Goal: Information Seeking & Learning: Learn about a topic

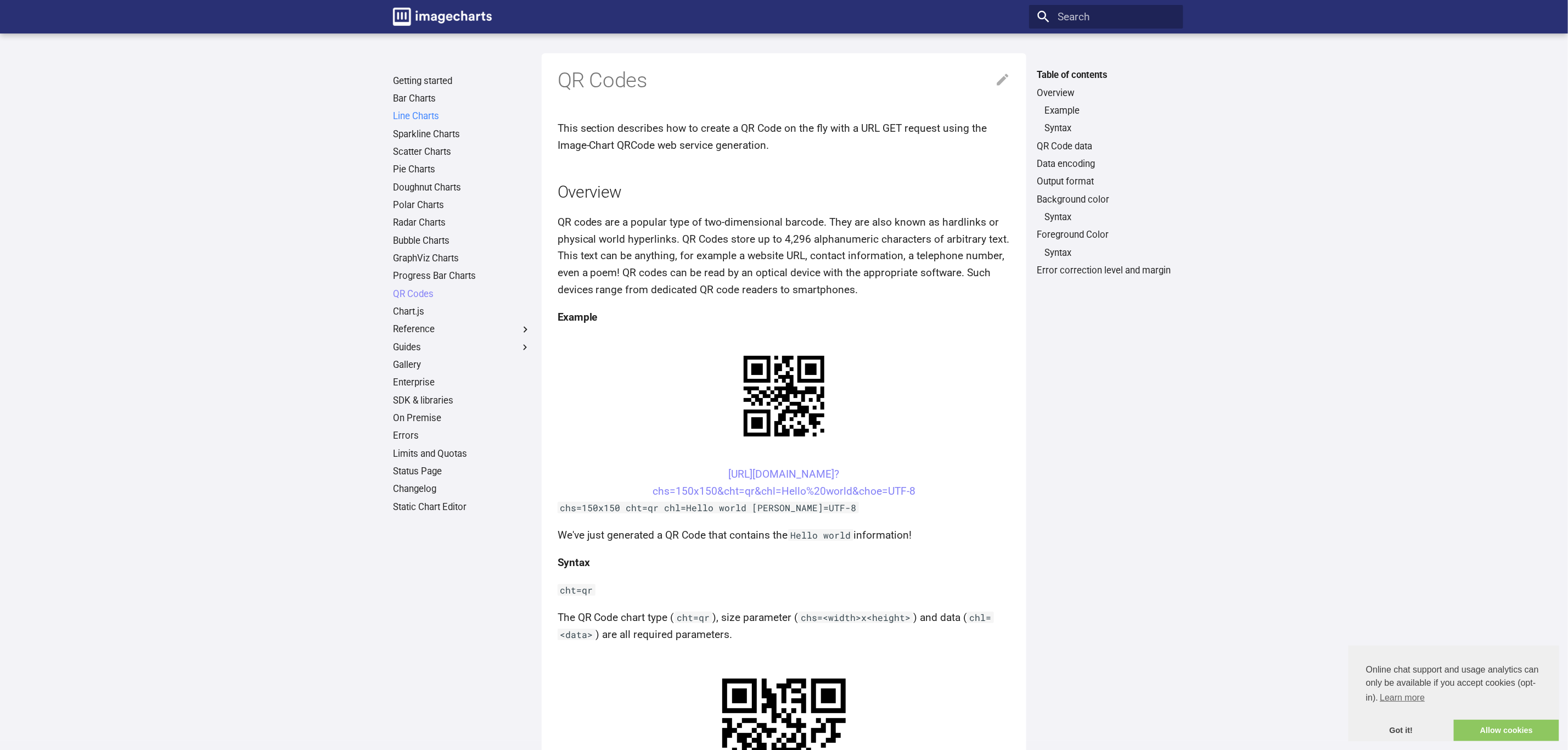
click at [422, 120] on link "Line Charts" at bounding box center [462, 116] width 138 height 12
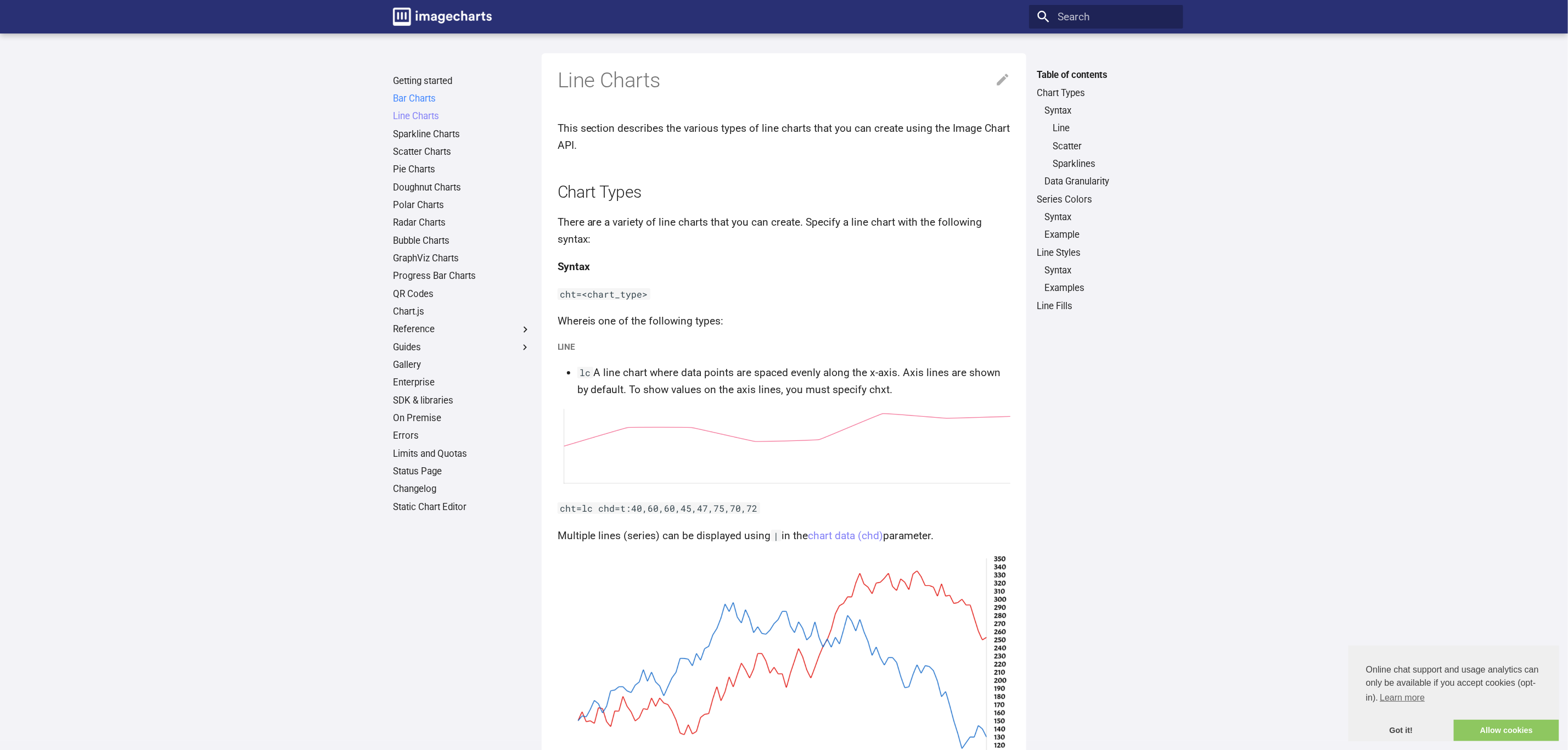
click at [425, 99] on link "Bar Charts" at bounding box center [462, 99] width 138 height 12
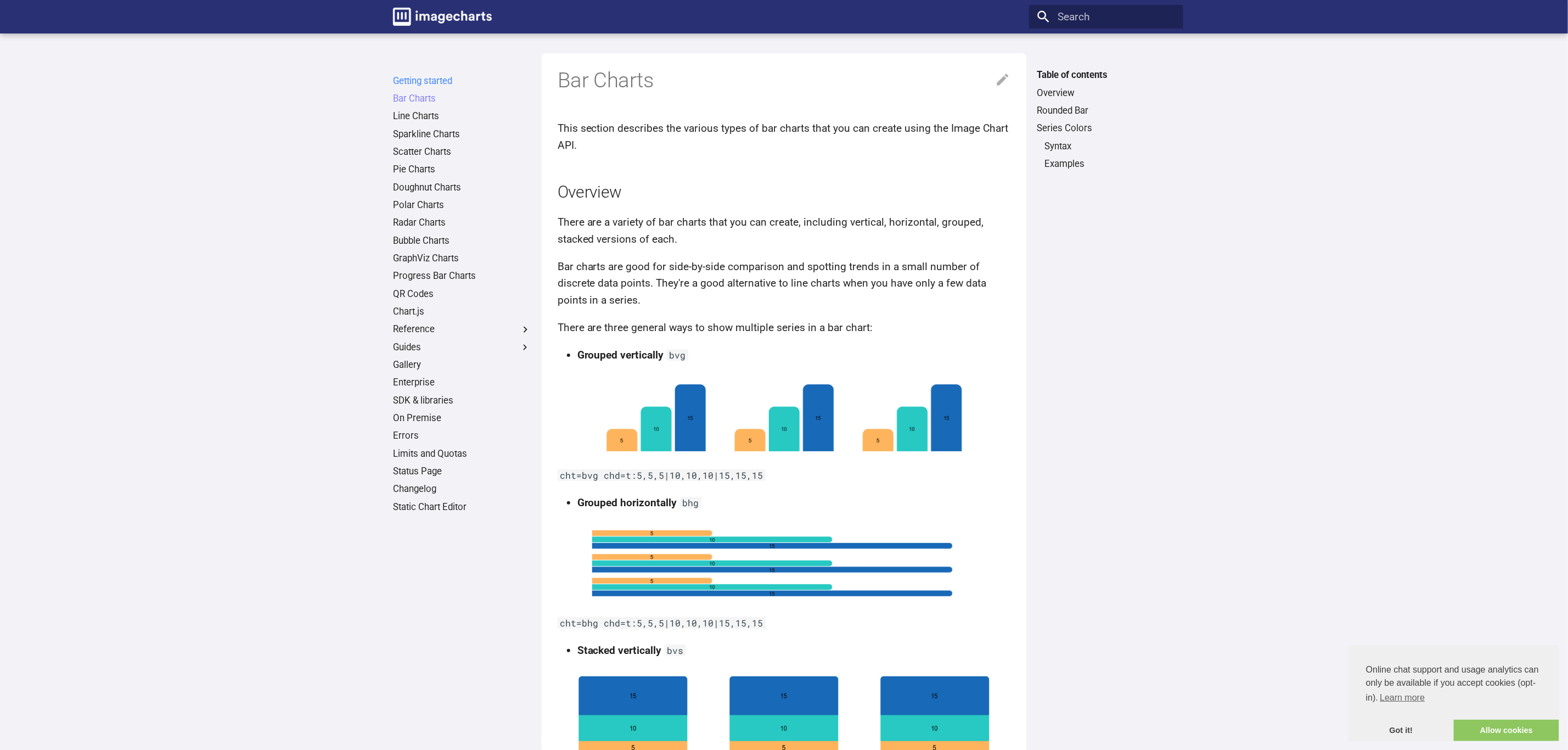
click at [437, 77] on link "Getting started" at bounding box center [462, 81] width 138 height 12
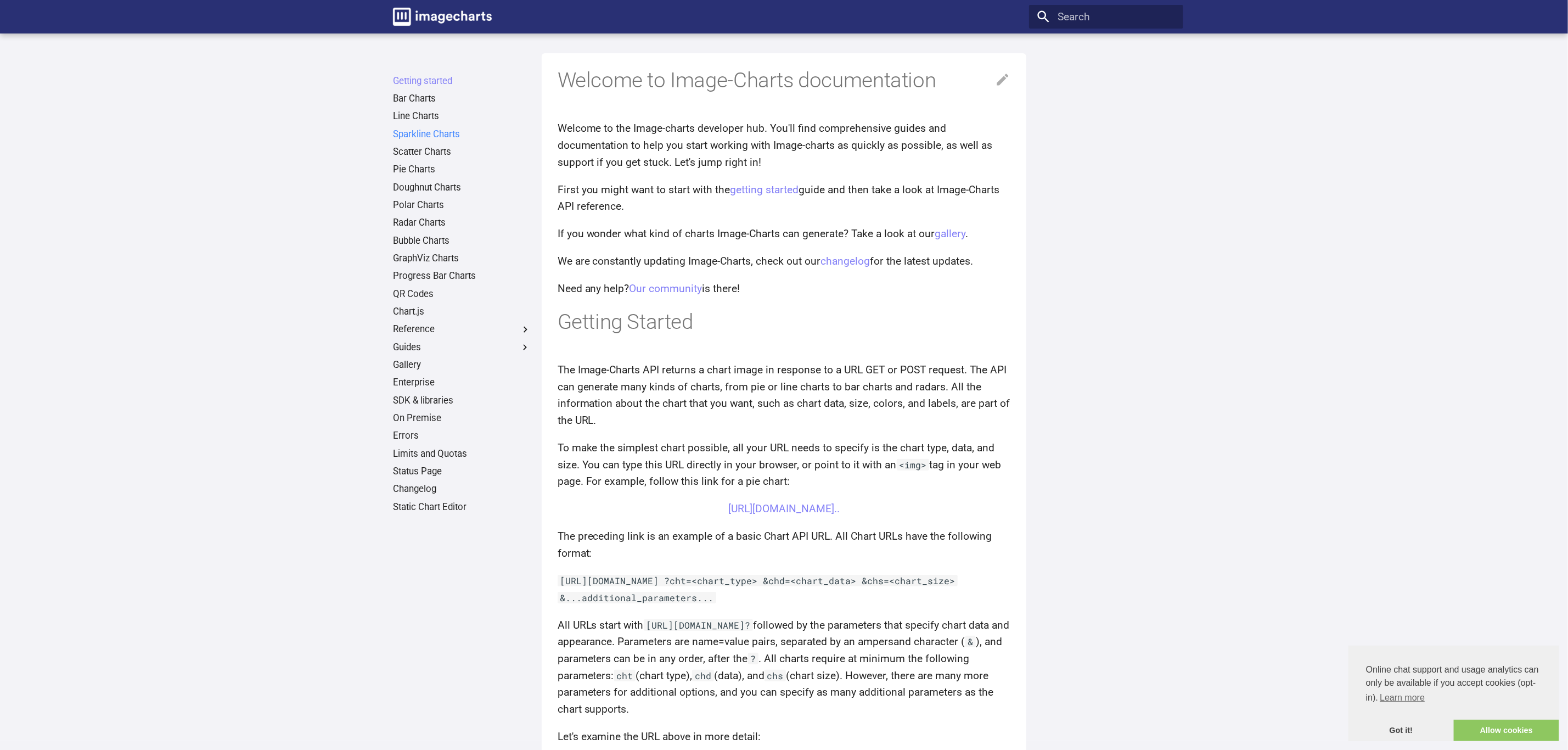
click at [425, 132] on link "Sparkline Charts" at bounding box center [462, 134] width 138 height 12
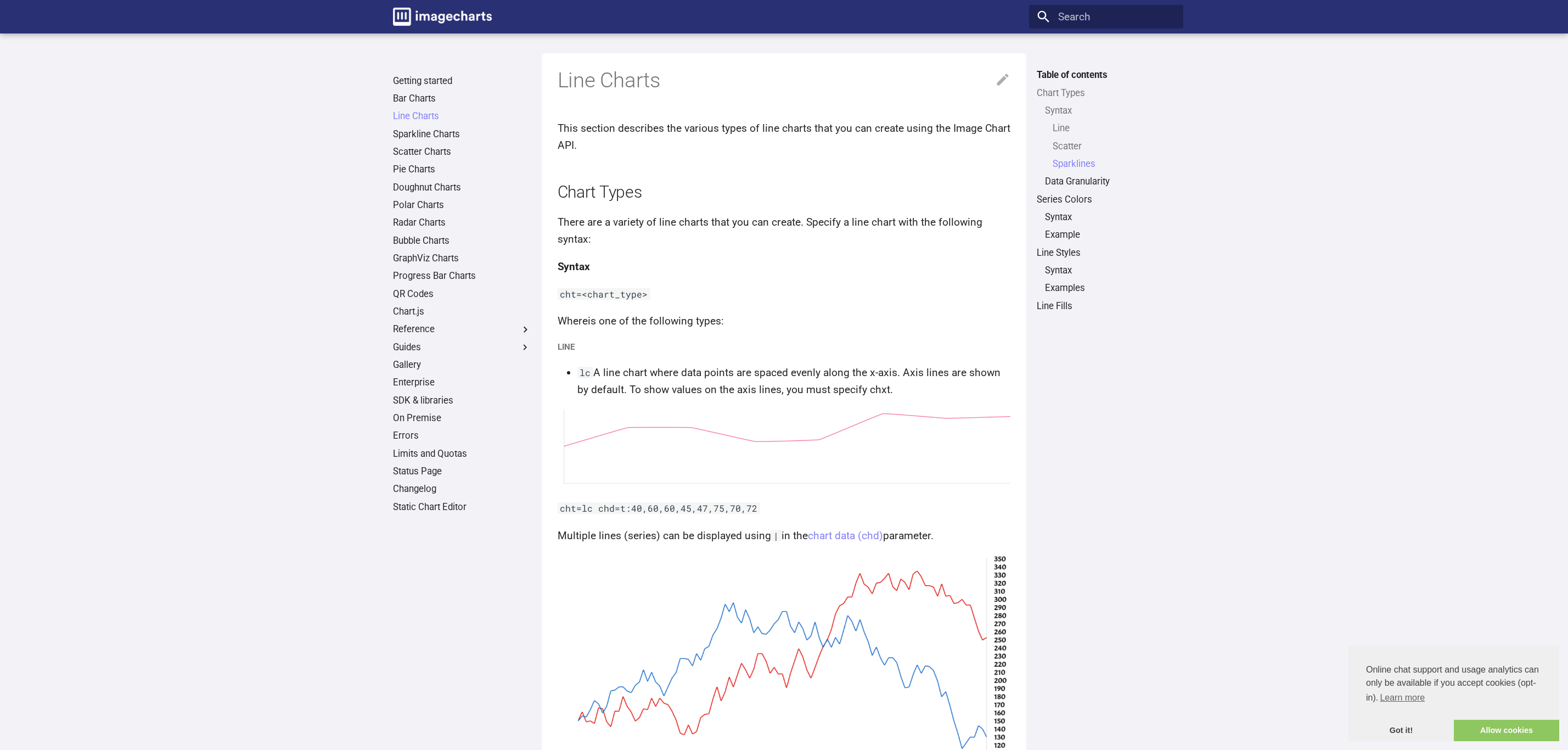
scroll to position [1387, 0]
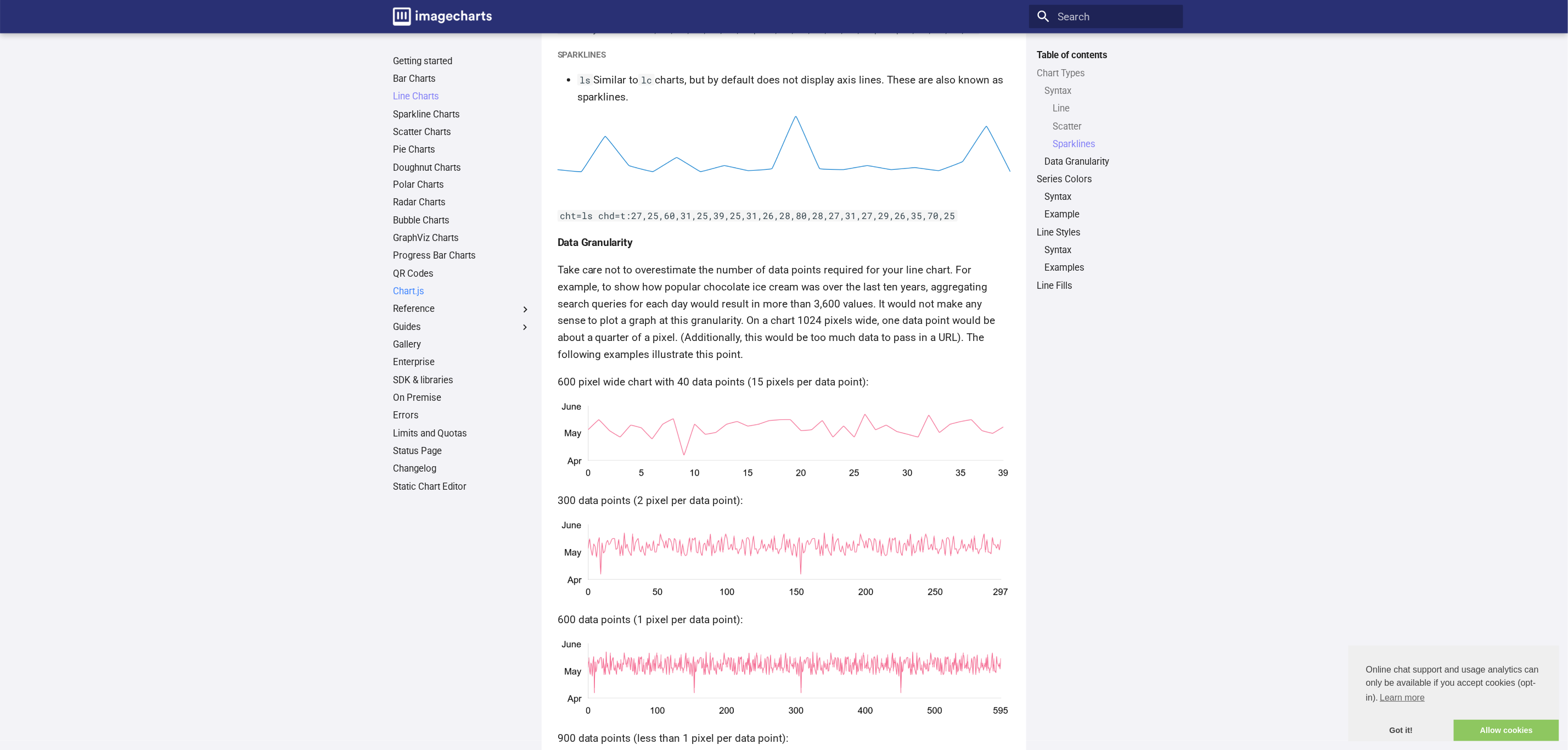
click at [432, 295] on link "Chart.js" at bounding box center [462, 292] width 138 height 12
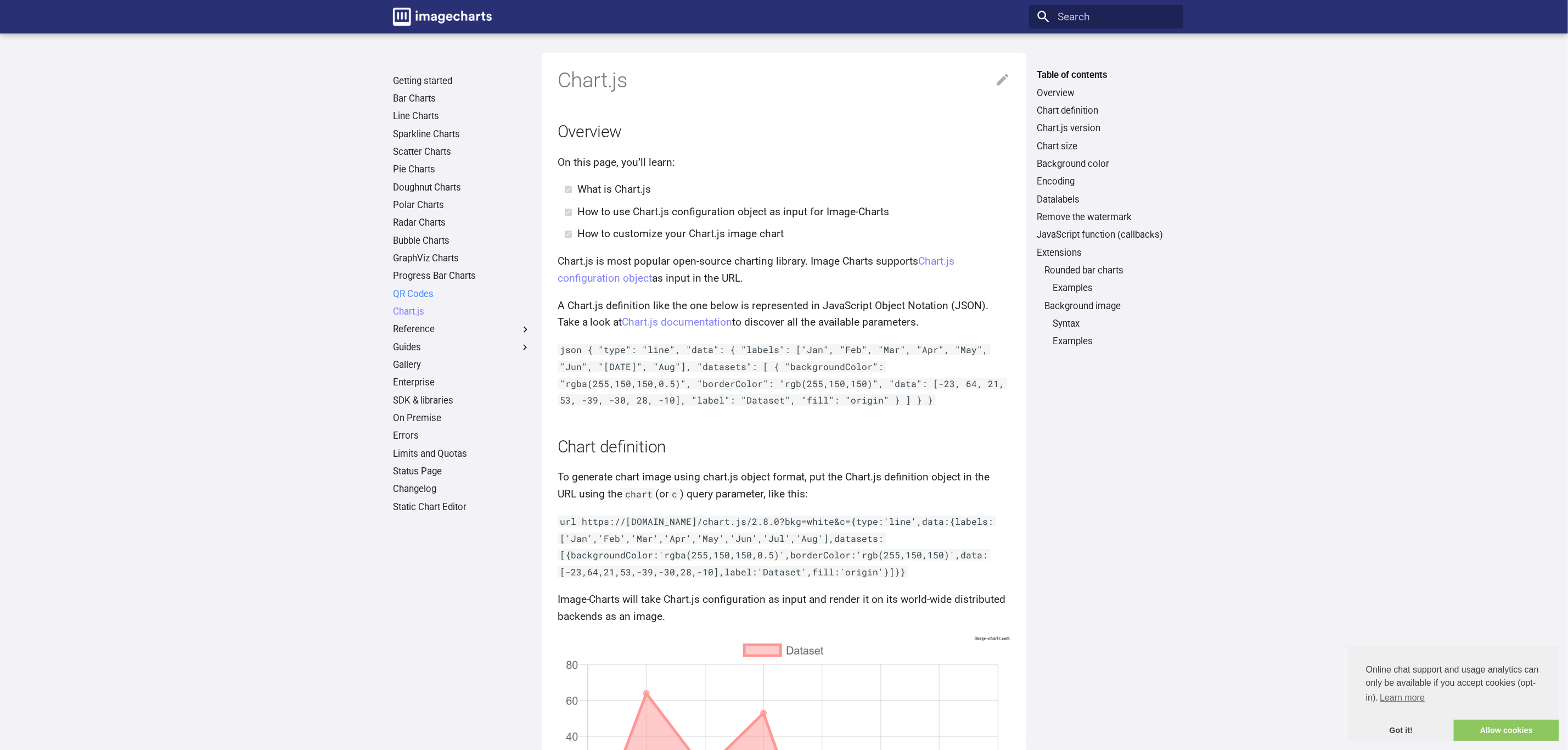
click at [420, 290] on link "QR Codes" at bounding box center [462, 294] width 138 height 12
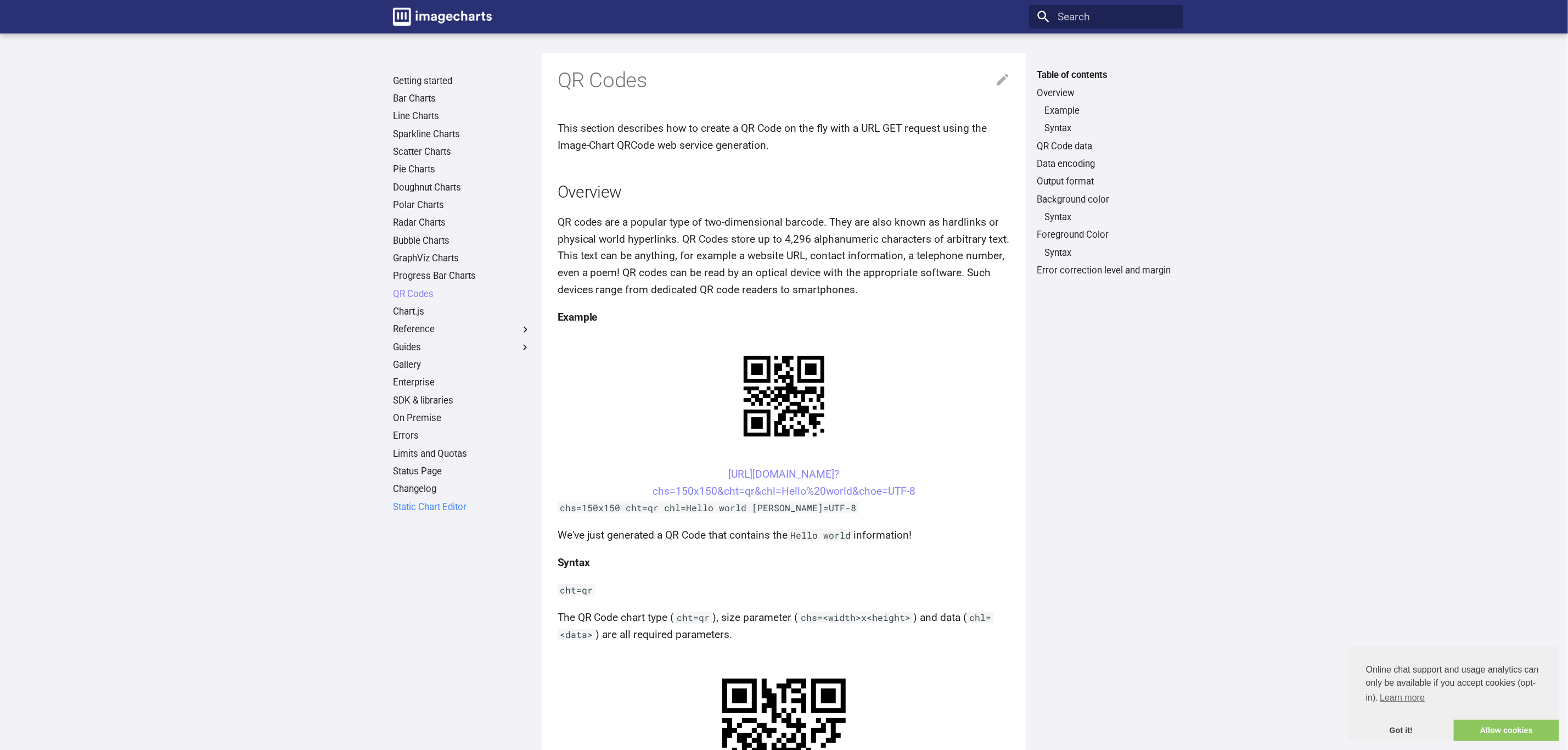
click at [420, 511] on link "Static Chart Editor" at bounding box center [462, 507] width 138 height 12
click at [1073, 180] on link "Output format" at bounding box center [1106, 182] width 138 height 12
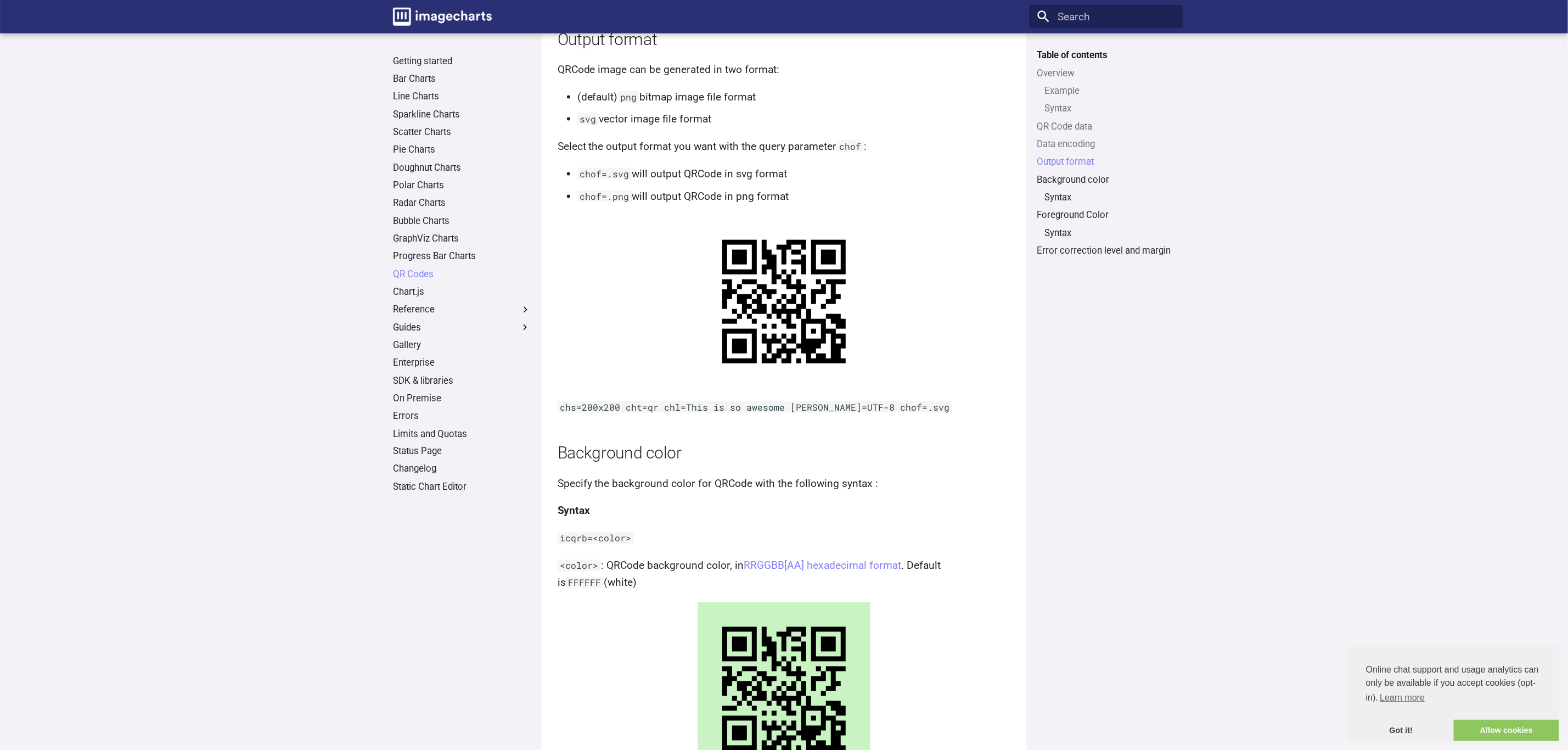
click at [1080, 132] on ul "Overview Example Syntax QR Code data Data encoding Output format Background col…" at bounding box center [1106, 162] width 154 height 190
click at [1082, 121] on link "QR Code data" at bounding box center [1106, 127] width 138 height 12
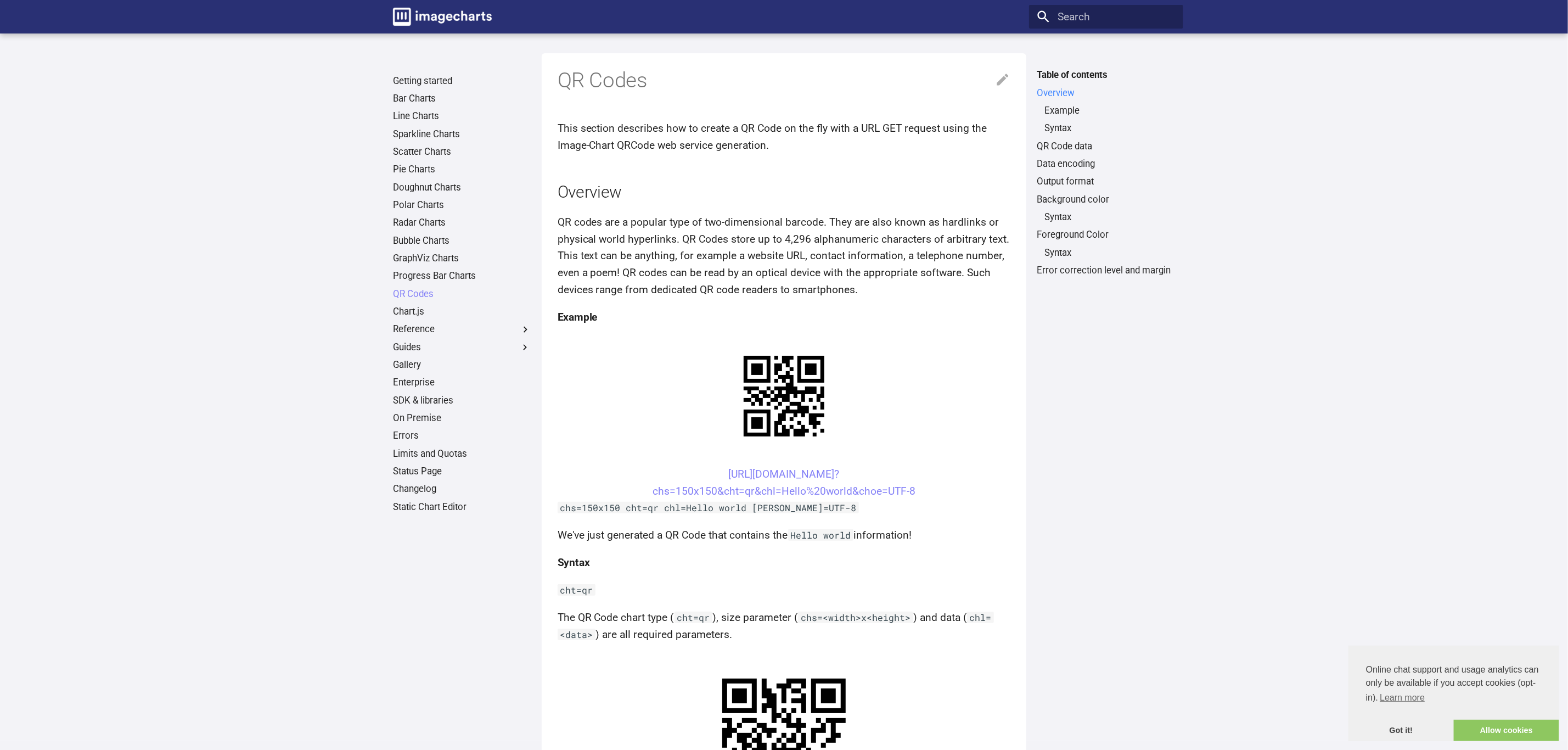
click at [1062, 97] on link "Overview" at bounding box center [1106, 94] width 138 height 12
click at [1069, 109] on link "Example" at bounding box center [1110, 111] width 131 height 12
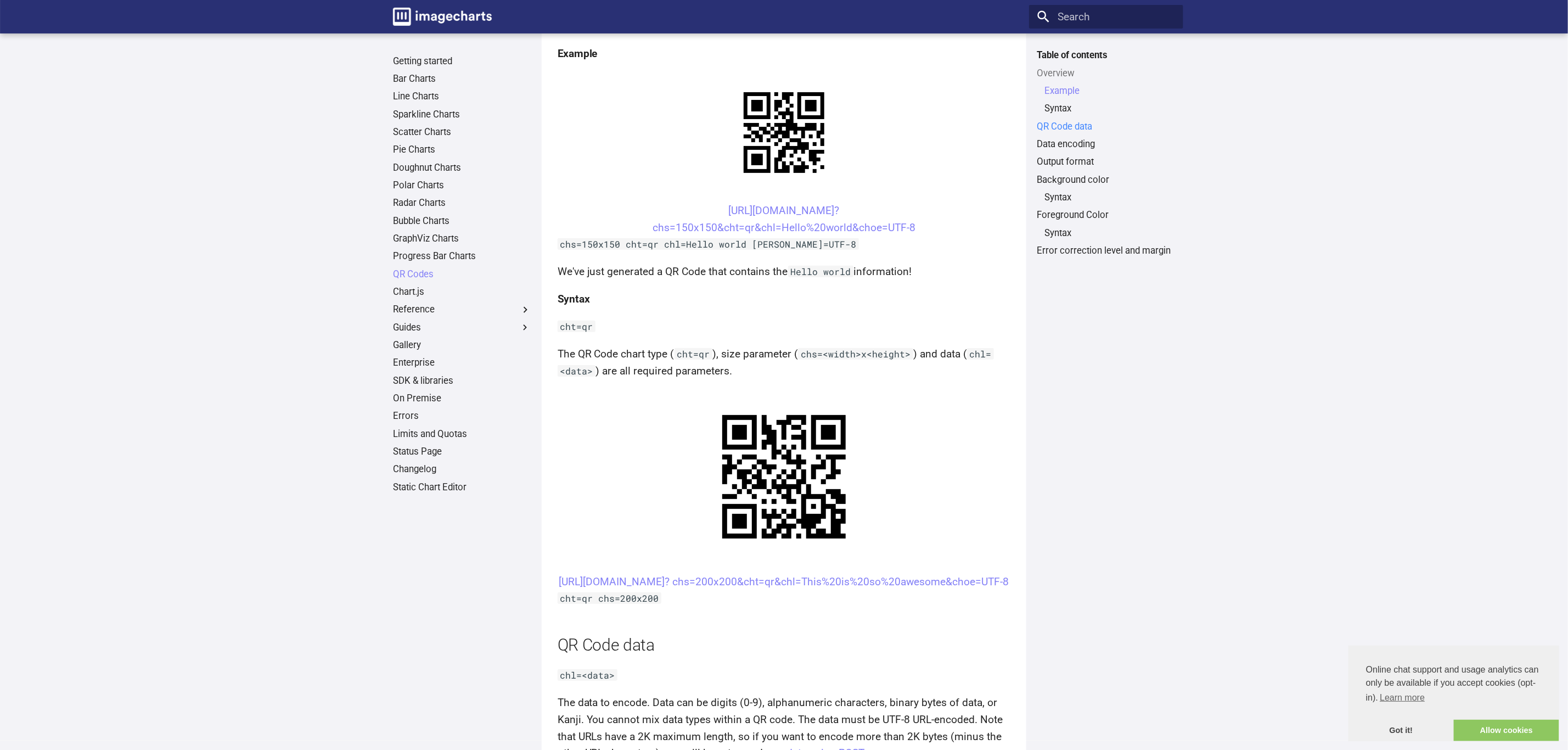
click at [1069, 121] on link "QR Code data" at bounding box center [1106, 127] width 138 height 12
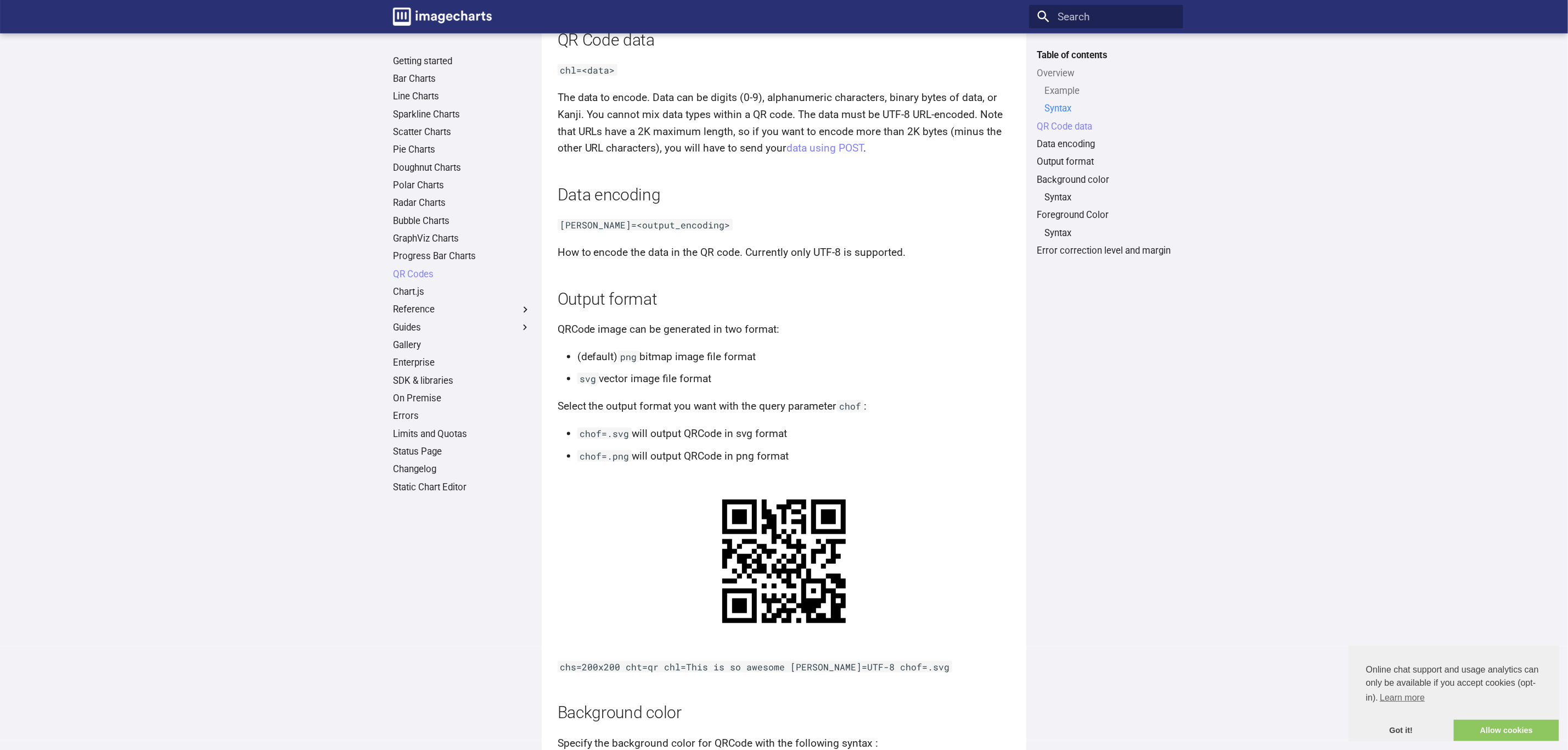
drag, startPoint x: 1066, startPoint y: 106, endPoint x: 1054, endPoint y: 104, distance: 12.2
click at [1054, 104] on link "Syntax" at bounding box center [1110, 109] width 131 height 12
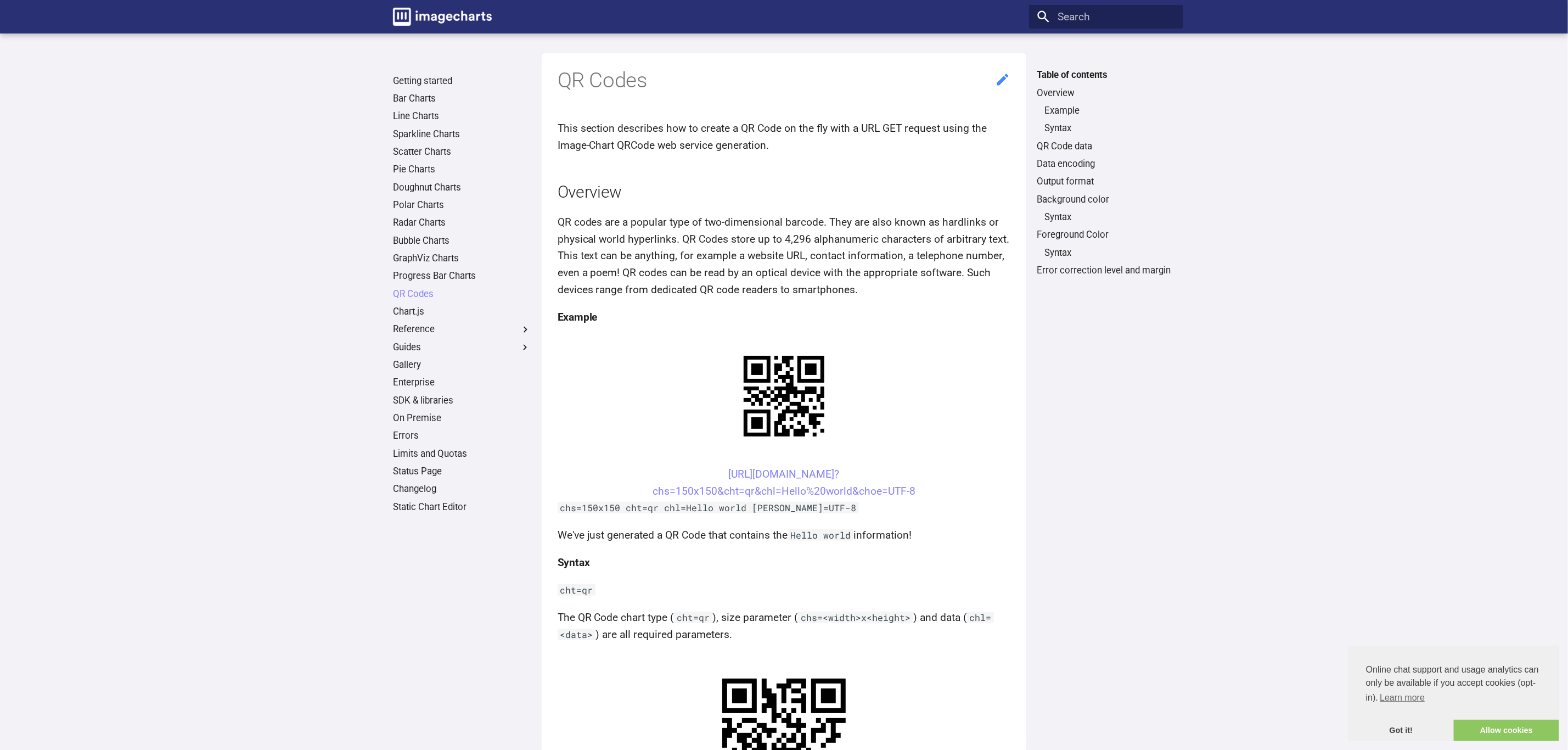
click at [1004, 81] on icon at bounding box center [1002, 79] width 16 height 16
click at [428, 228] on link "Radar Charts" at bounding box center [462, 223] width 138 height 12
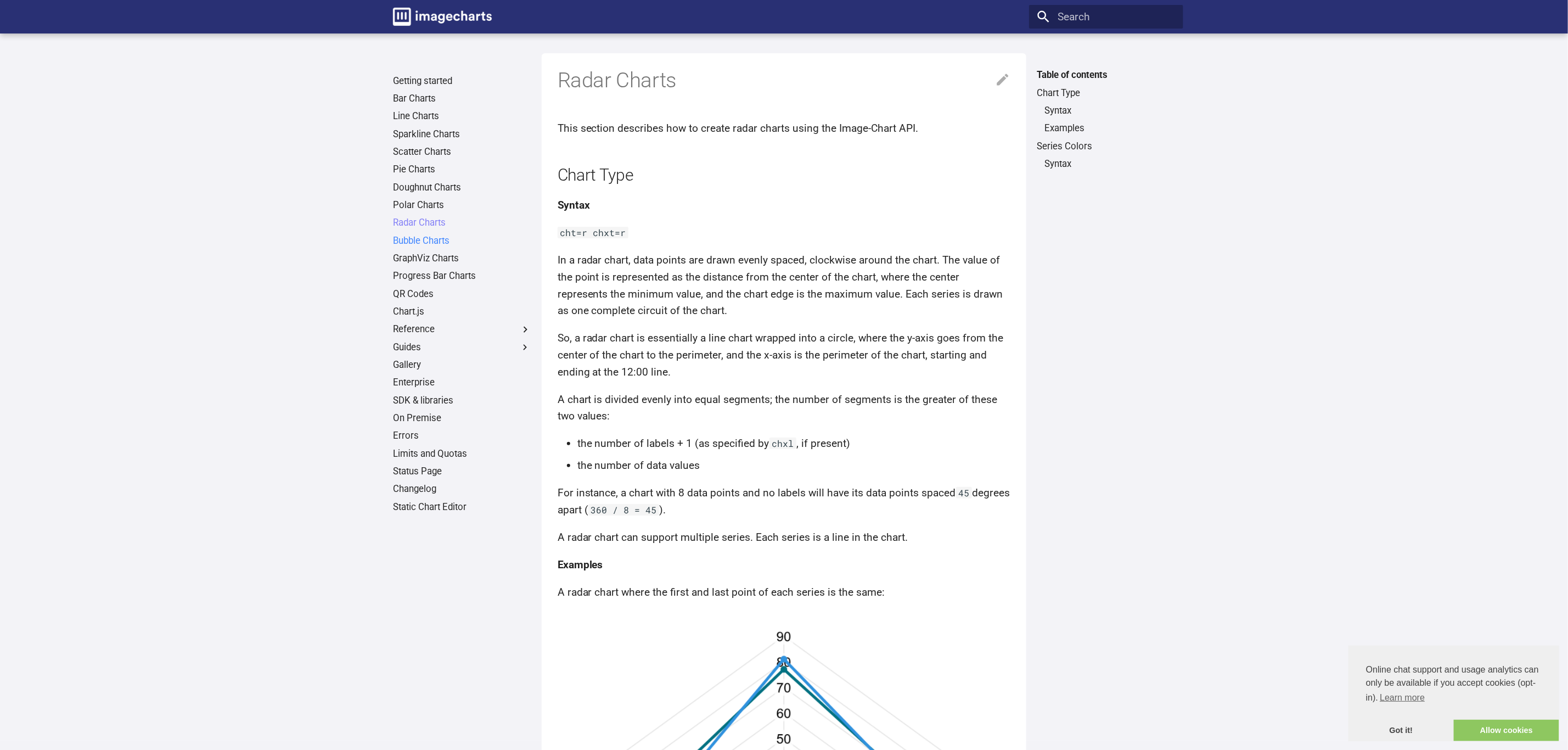
click at [426, 239] on link "Bubble Charts" at bounding box center [462, 241] width 138 height 12
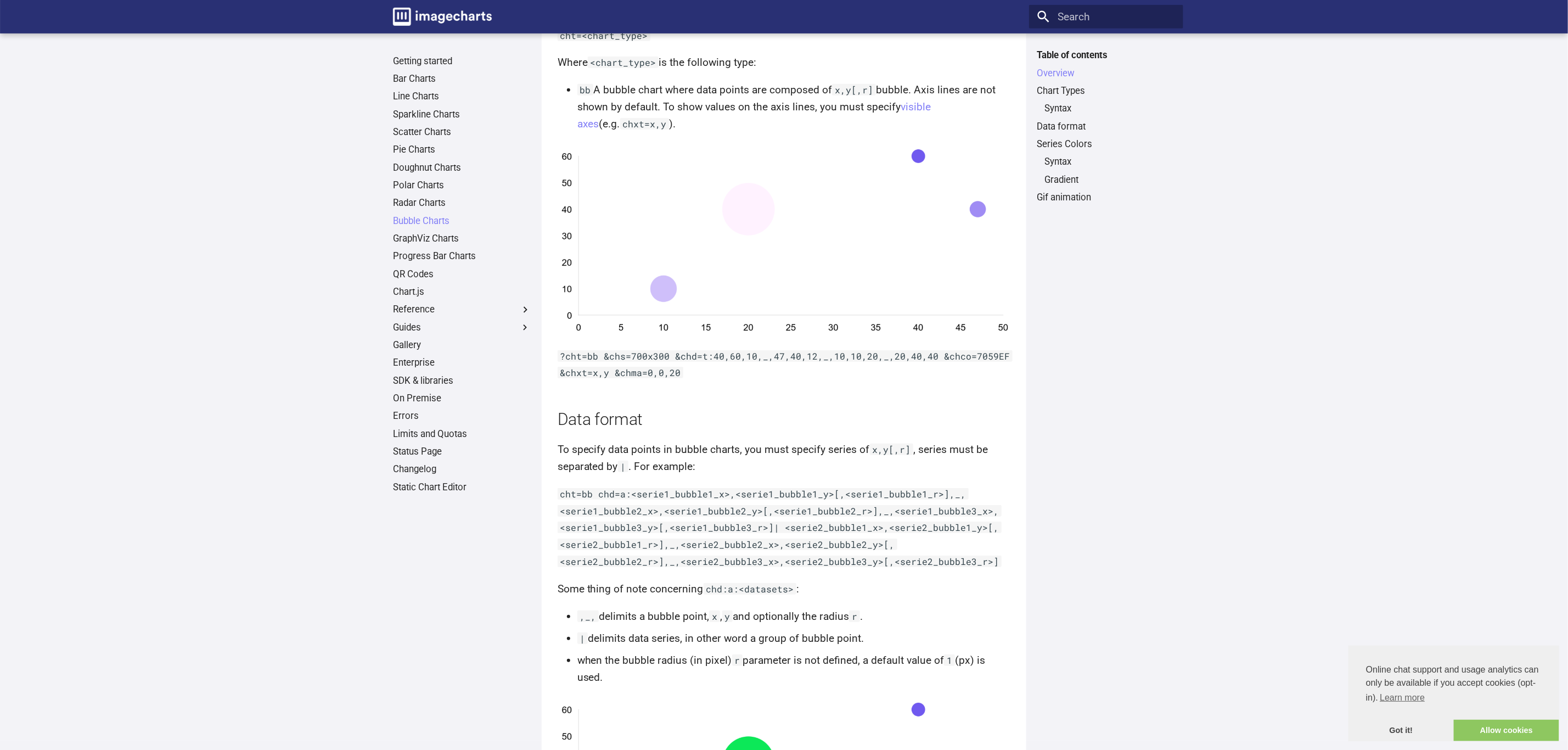
scroll to position [165, 0]
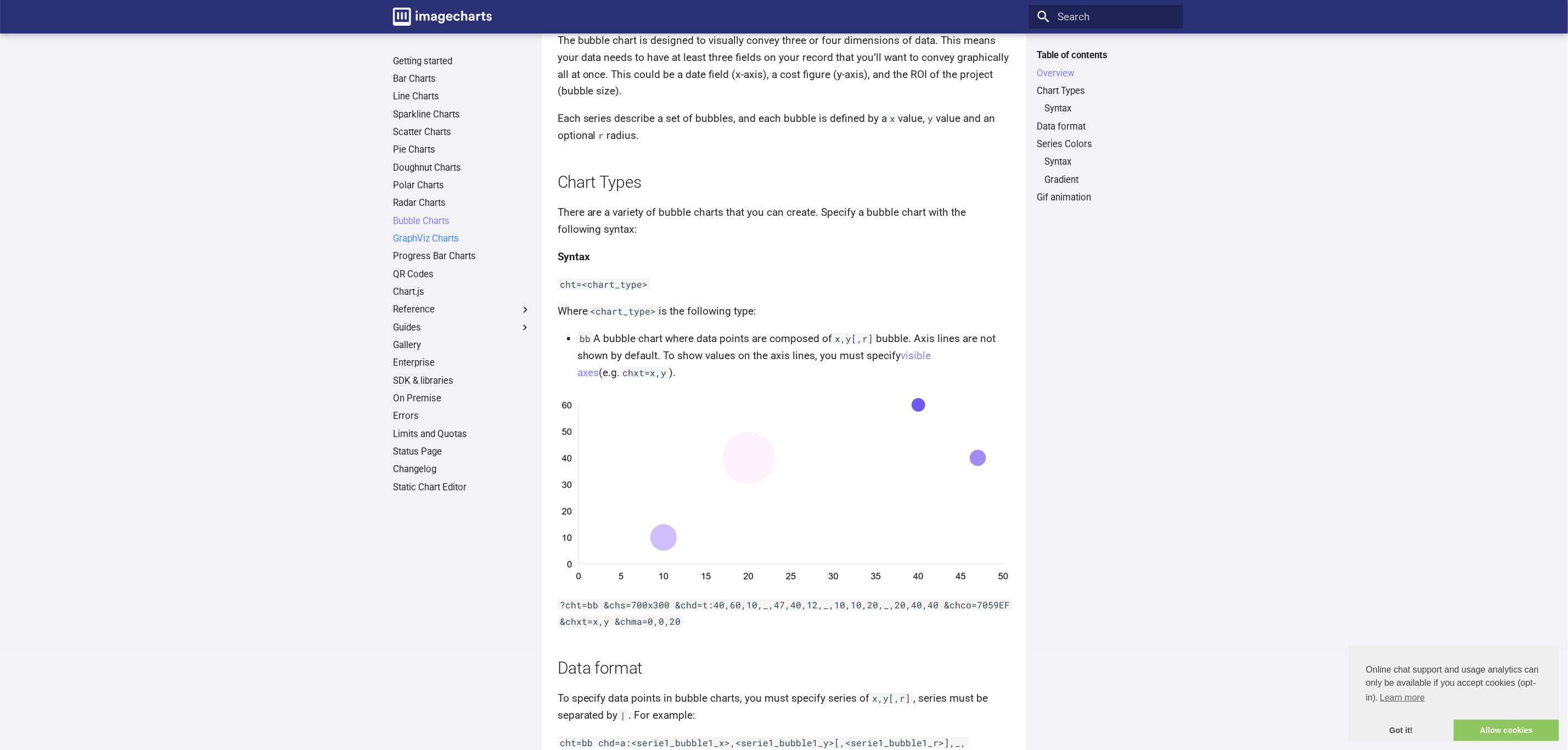
click at [444, 239] on link "GraphViz Charts" at bounding box center [462, 239] width 138 height 12
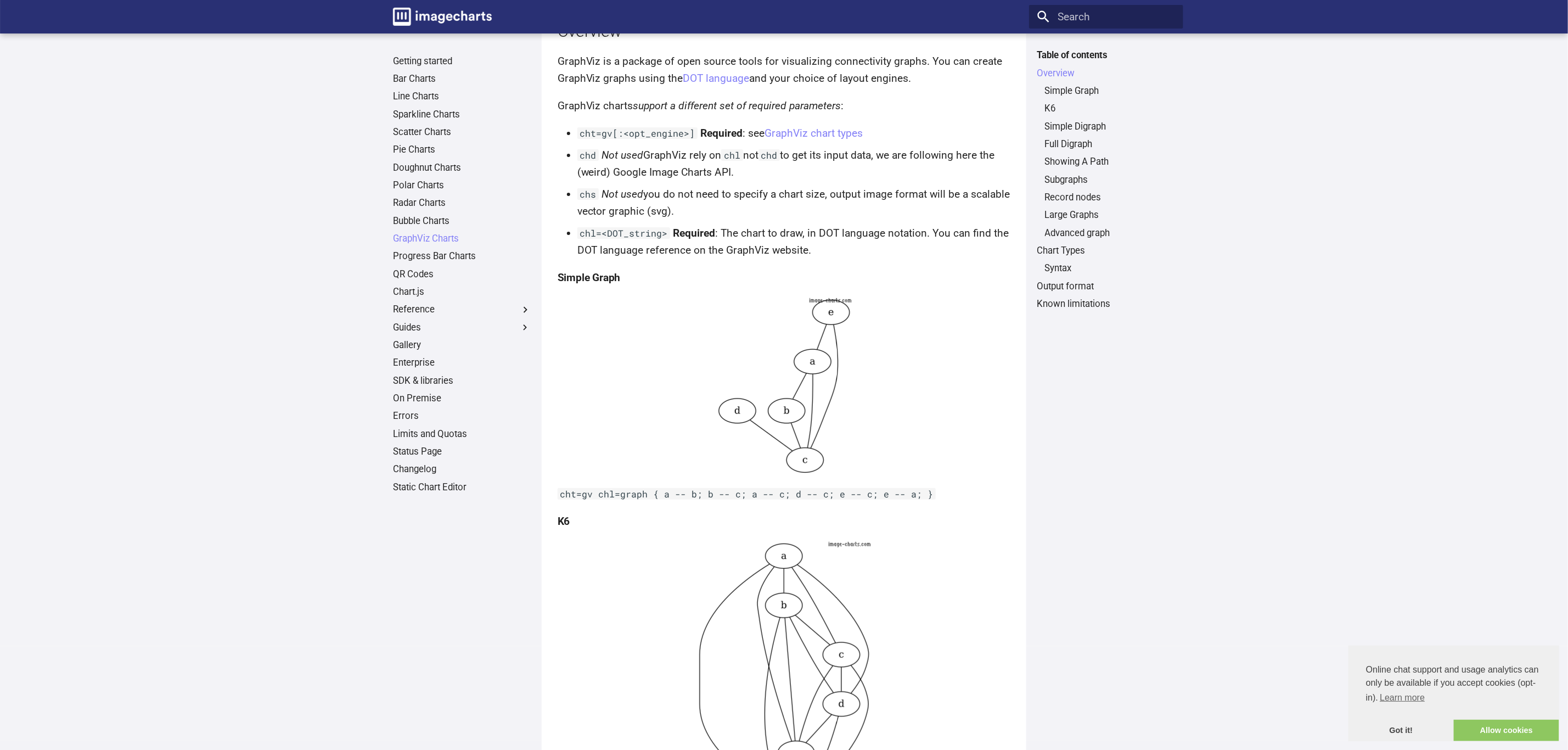
scroll to position [330, 0]
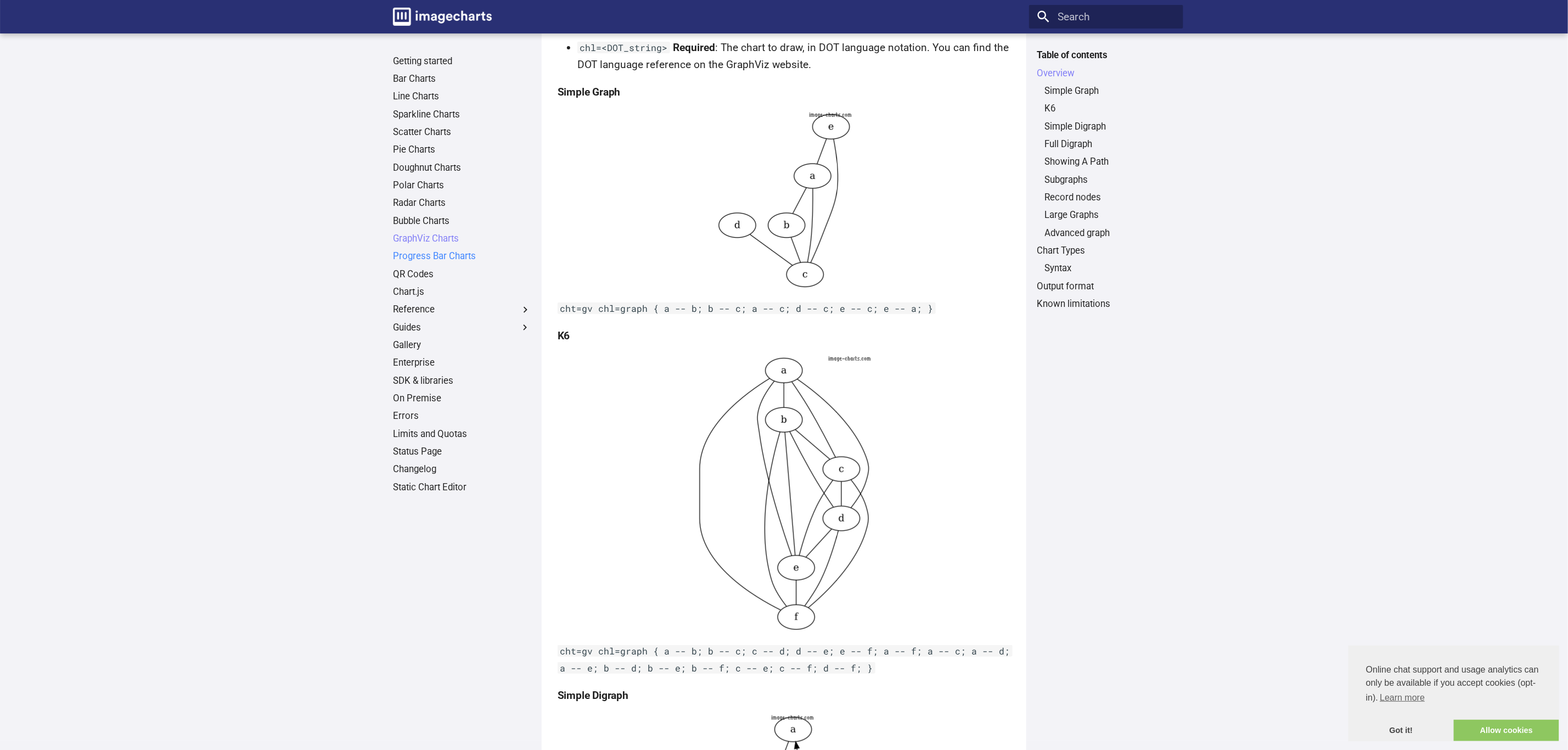
click at [440, 257] on link "Progress Bar Charts" at bounding box center [462, 256] width 138 height 12
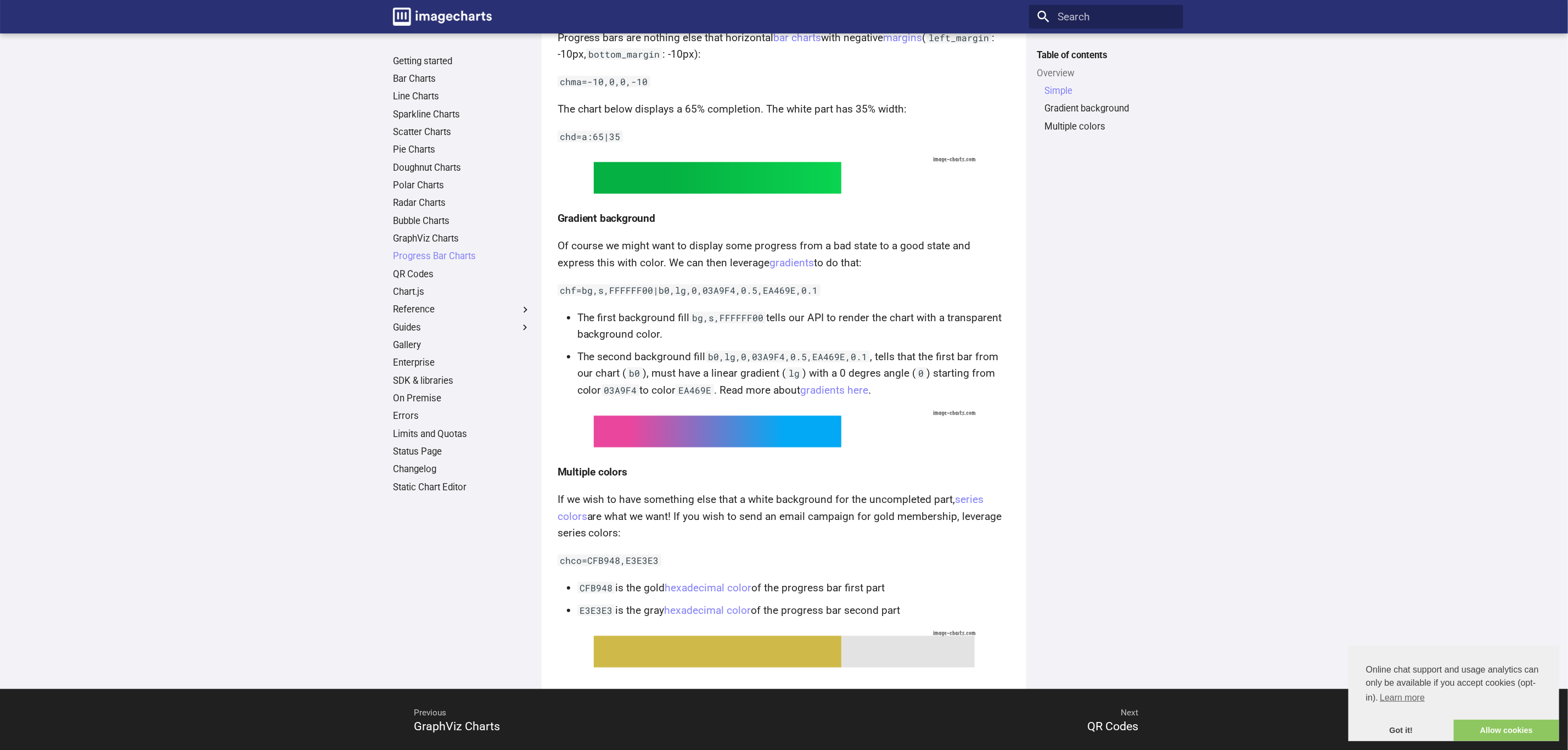
scroll to position [359, 0]
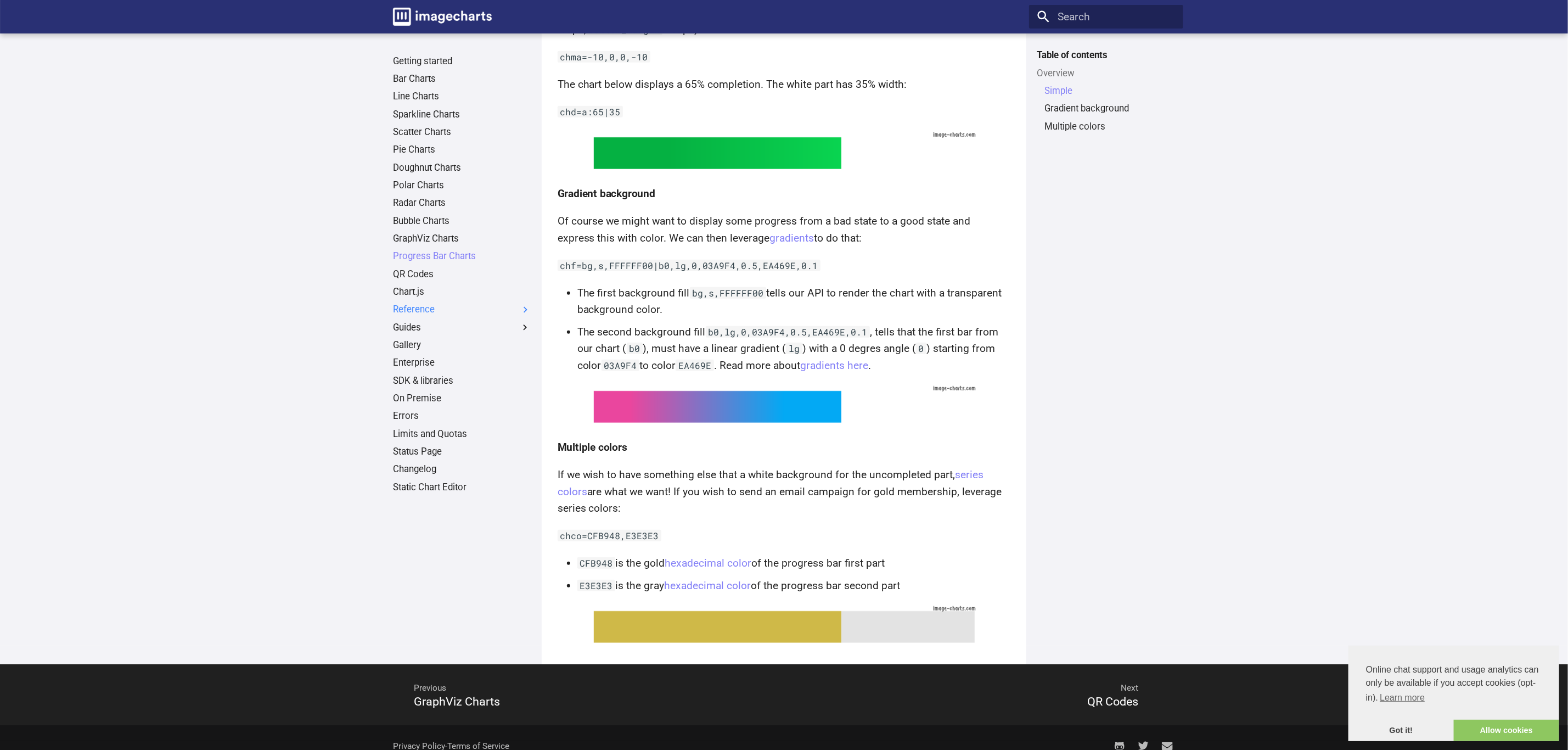
click at [418, 310] on label "Reference" at bounding box center [462, 310] width 138 height 12
click at [0, 0] on input "Reference" at bounding box center [0, 0] width 0 height 0
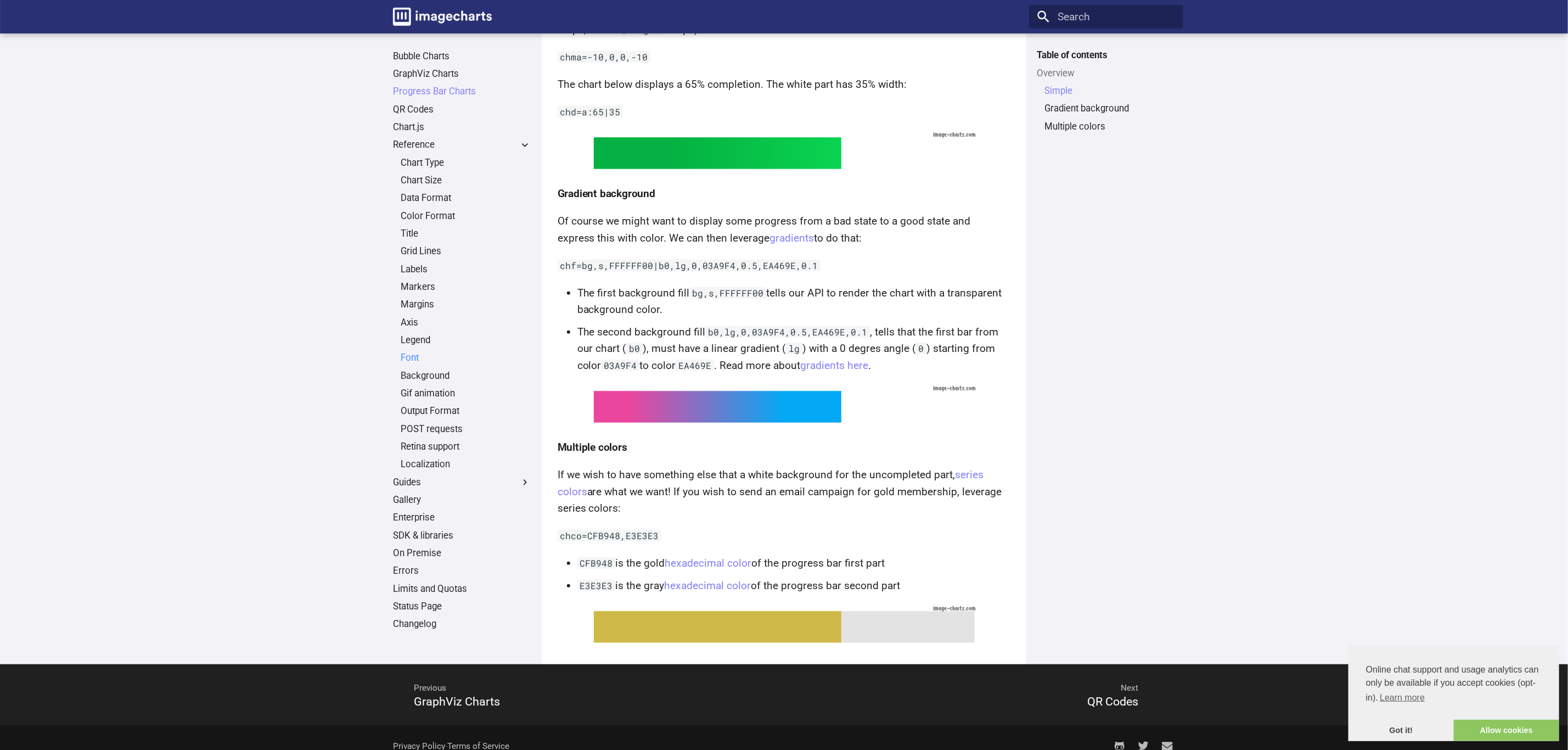
click at [415, 363] on link "Font" at bounding box center [466, 358] width 131 height 12
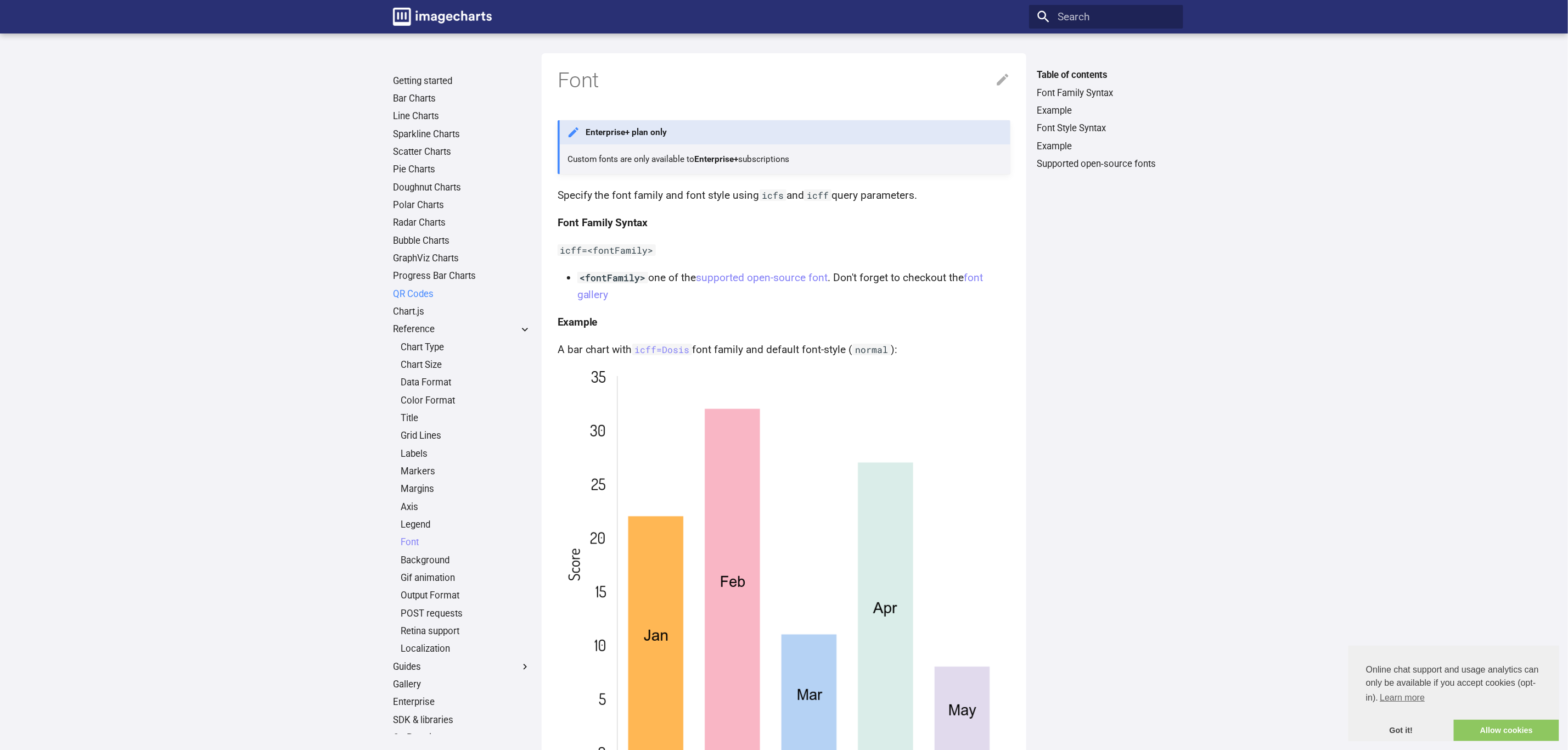
click at [415, 297] on link "QR Codes" at bounding box center [462, 294] width 138 height 12
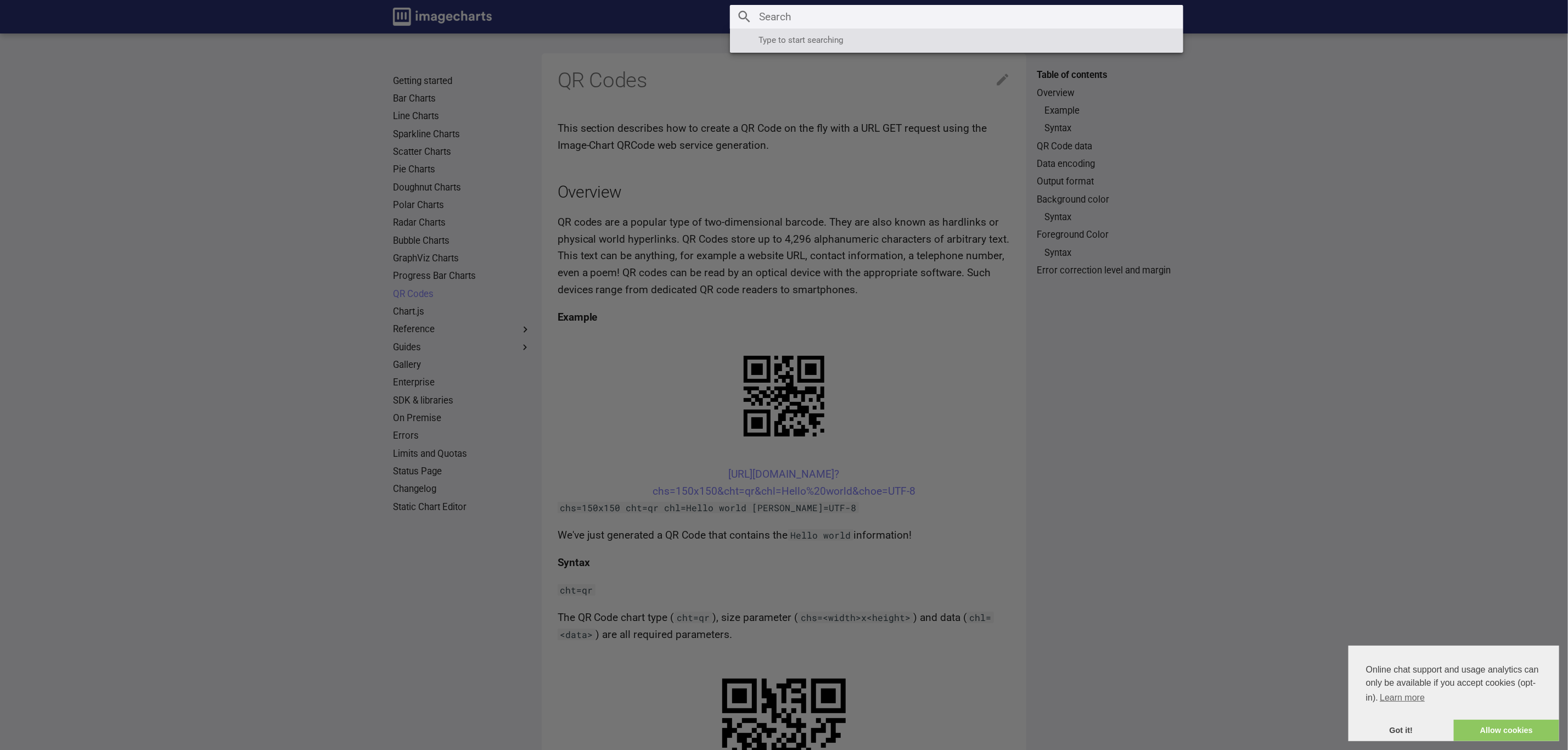
click at [1091, 20] on input "Search" at bounding box center [956, 17] width 453 height 23
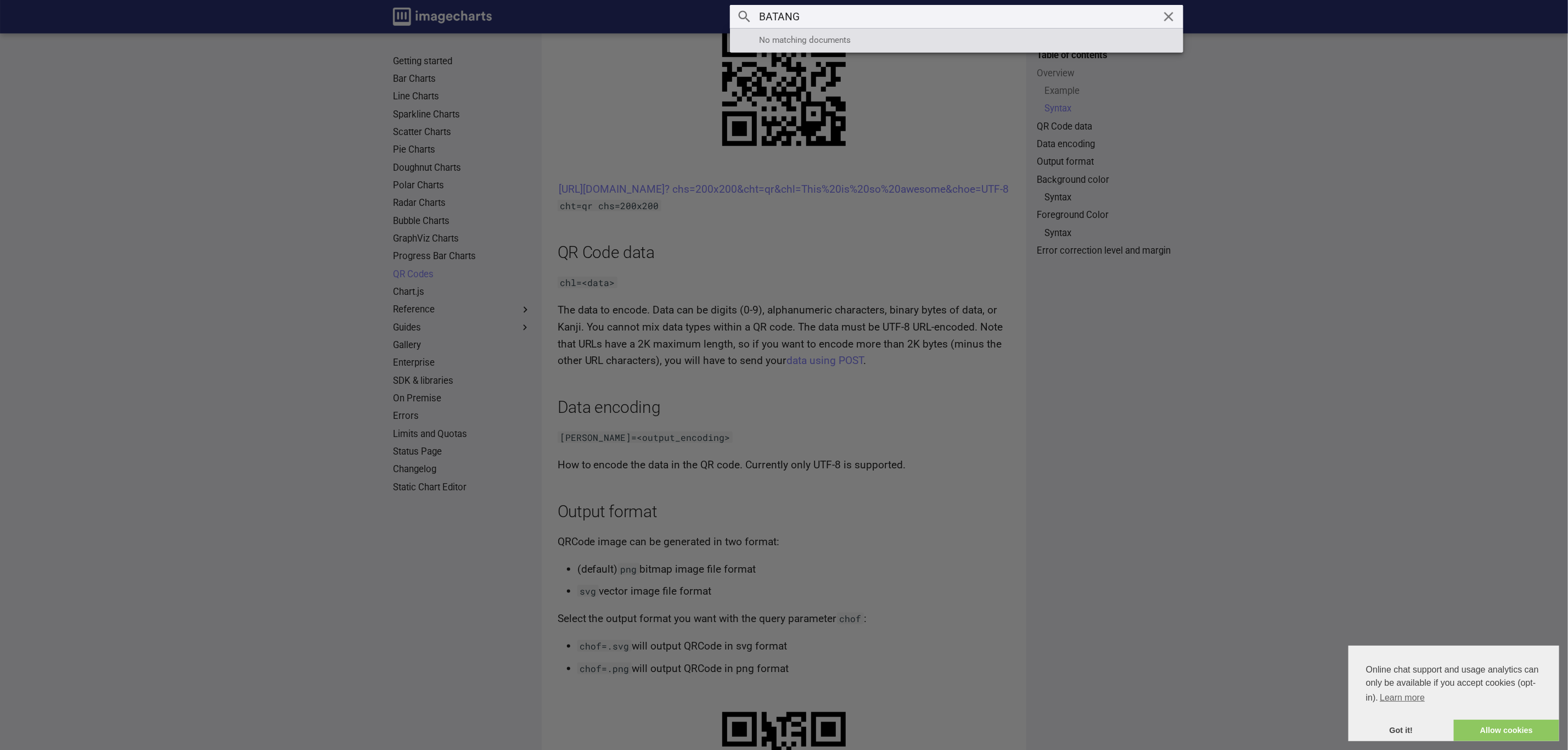
type input "BATANG"
click at [1381, 306] on label "Header" at bounding box center [784, 750] width 1568 height 1500
click at [0, 0] on input "checkbox" at bounding box center [0, 0] width 0 height 0
